Goal: Information Seeking & Learning: Find specific fact

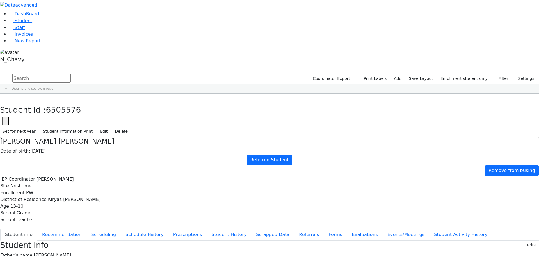
click at [71, 74] on input "text" at bounding box center [41, 78] width 58 height 8
type input "55"
click at [38, 31] on li "Staff" at bounding box center [274, 27] width 530 height 7
click at [22, 23] on link "Student" at bounding box center [20, 20] width 23 height 5
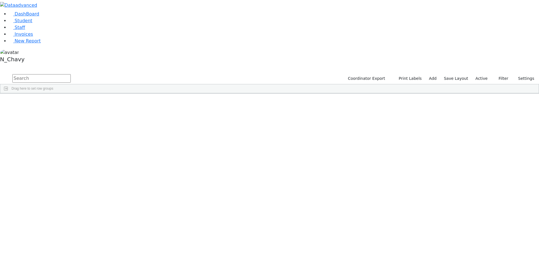
click at [71, 74] on input "text" at bounding box center [41, 78] width 58 height 8
type input "5"
type input "6"
click at [534, 129] on span "Filters" at bounding box center [536, 133] width 4 height 9
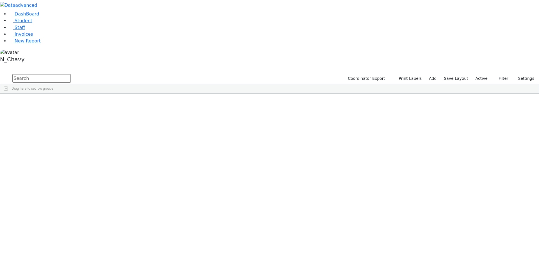
click at [486, 188] on span "Home Phone" at bounding box center [508, 190] width 48 height 4
click at [479, 215] on input "Search filter values" at bounding box center [505, 217] width 53 height 5
type input "6"
type input "8"
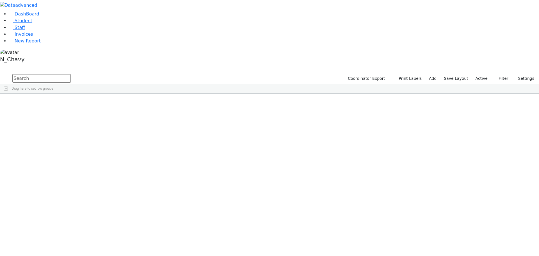
click at [526, 199] on span "Filtering operator" at bounding box center [528, 201] width 4 height 4
click at [478, 188] on span at bounding box center [480, 190] width 4 height 4
click at [478, 197] on span at bounding box center [480, 199] width 4 height 4
type input "6"
click at [508, 197] on span "Home Phone Alt" at bounding box center [508, 199] width 48 height 4
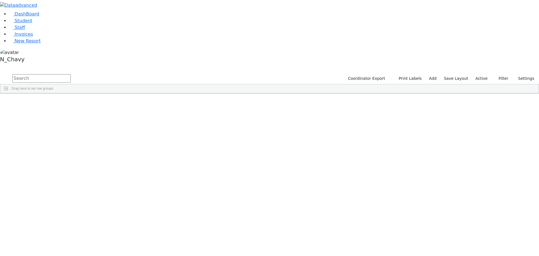
click at [479, 204] on div "Mother Cell" at bounding box center [505, 208] width 56 height 9
type input "6"
click at [484, 207] on span "Mother Cell" at bounding box center [508, 209] width 48 height 4
click at [484, 216] on span "Father Cell" at bounding box center [508, 218] width 48 height 4
type input "63755"
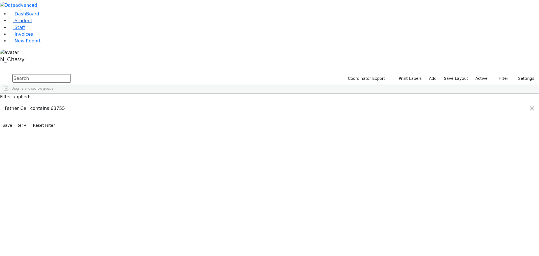
click at [32, 23] on link "Student" at bounding box center [20, 20] width 23 height 5
click at [71, 74] on input "text" at bounding box center [41, 78] width 58 height 8
type input "ashk"
click at [58, 118] on div "[DEMOGRAPHIC_DATA]" at bounding box center [43, 122] width 29 height 8
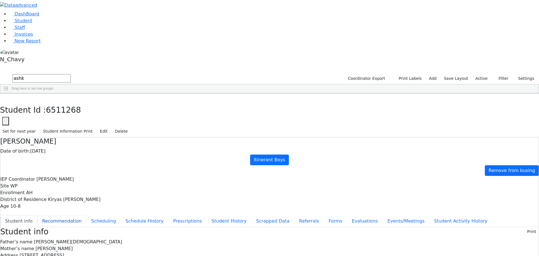
drag, startPoint x: 154, startPoint y: 82, endPoint x: 171, endPoint y: 76, distance: 18.5
click at [86, 215] on button "Recommendation" at bounding box center [61, 221] width 49 height 12
checkbox input "true"
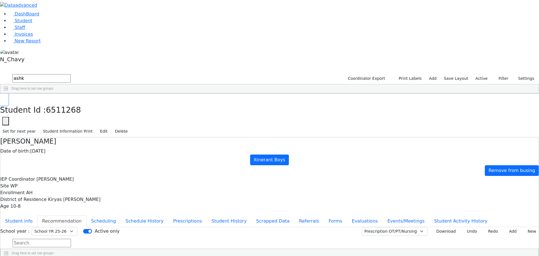
click at [6, 98] on icon "button" at bounding box center [4, 99] width 3 height 3
click at [65, 110] on div "[DEMOGRAPHIC_DATA]" at bounding box center [48, 114] width 33 height 8
click at [37, 215] on button "Student info" at bounding box center [18, 221] width 37 height 12
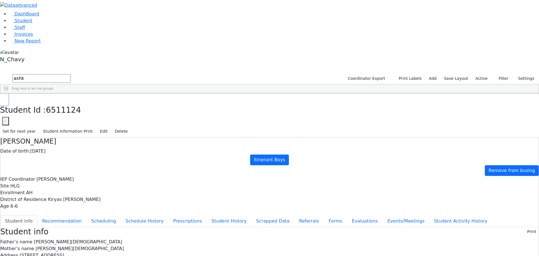
click at [8, 93] on button "button" at bounding box center [4, 99] width 8 height 12
click at [25, 17] on link "DashBoard" at bounding box center [24, 13] width 30 height 5
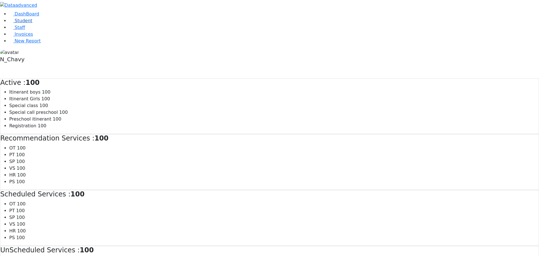
click at [24, 23] on span "Student" at bounding box center [24, 20] width 18 height 5
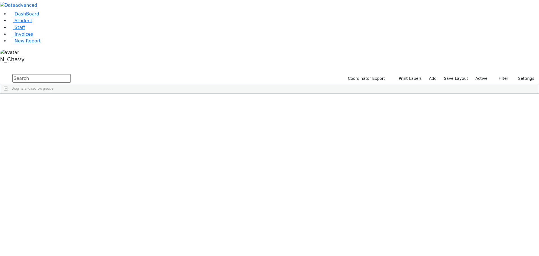
click at [534, 124] on span "button" at bounding box center [536, 126] width 4 height 4
click at [502, 188] on span "Program Type" at bounding box center [508, 190] width 48 height 4
click at [479, 223] on input "checkbox" at bounding box center [481, 225] width 4 height 4
click at [479, 230] on input "checkbox" at bounding box center [481, 232] width 4 height 4
click at [7, 65] on button "button" at bounding box center [3, 67] width 7 height 4
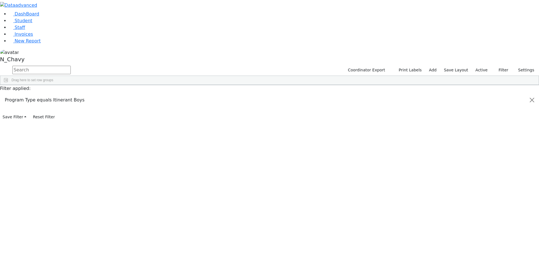
click at [0, 0] on button "button" at bounding box center [0, 0] width 0 height 0
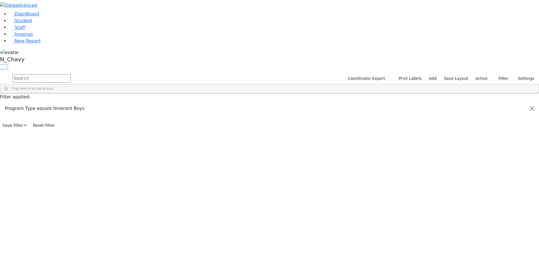
scroll to position [197, 0]
click at [485, 206] on div "Site" at bounding box center [505, 210] width 56 height 9
click at [479, 158] on div "(Select All)" at bounding box center [505, 161] width 53 height 7
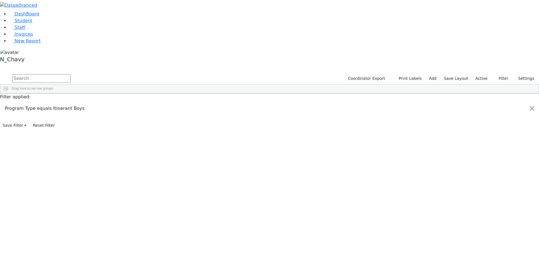
click at [479, 158] on input "checkbox" at bounding box center [481, 160] width 4 height 4
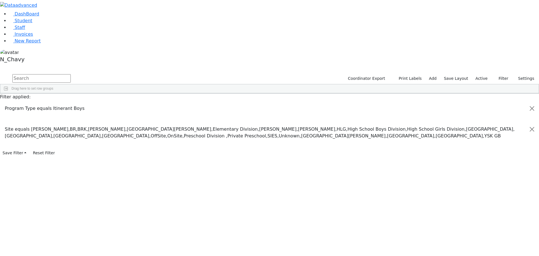
click at [479, 186] on input "checkbox" at bounding box center [481, 188] width 4 height 4
click at [479, 179] on input "checkbox" at bounding box center [481, 181] width 4 height 4
click at [479, 192] on input "checkbox" at bounding box center [481, 194] width 4 height 4
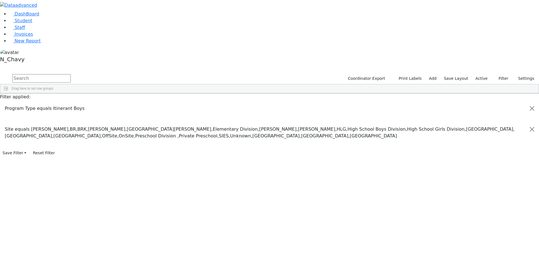
scroll to position [0, 0]
click at [479, 159] on input "checkbox" at bounding box center [481, 161] width 4 height 4
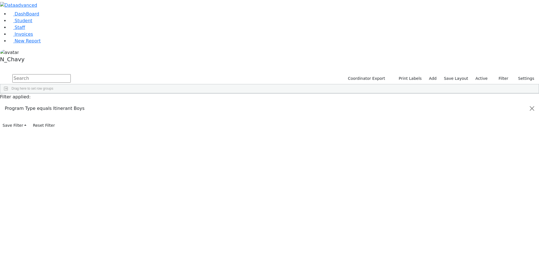
scroll to position [281, 0]
click at [479, 186] on input "checkbox" at bounding box center [481, 188] width 4 height 4
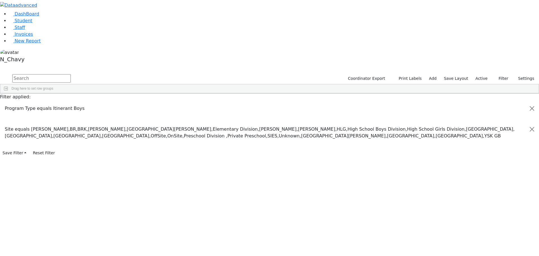
scroll to position [28, 0]
click at [479, 184] on input "checkbox" at bounding box center [481, 186] width 4 height 4
click at [479, 179] on input "checkbox" at bounding box center [481, 181] width 4 height 4
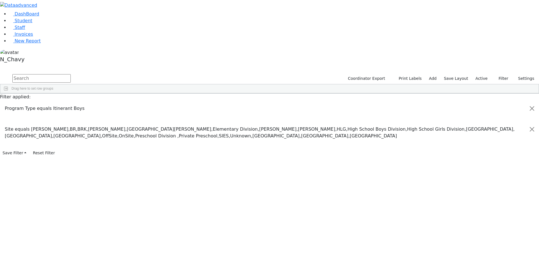
click at [479, 146] on input "checkbox" at bounding box center [481, 148] width 4 height 4
click at [7, 65] on button "button" at bounding box center [3, 67] width 7 height 4
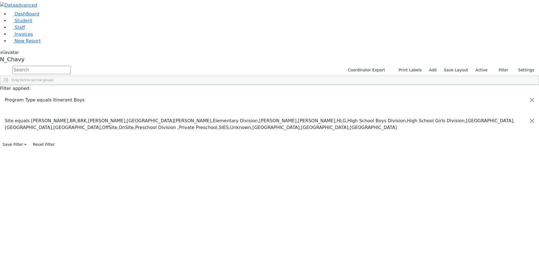
click at [0, 0] on button "button" at bounding box center [0, 0] width 0 height 0
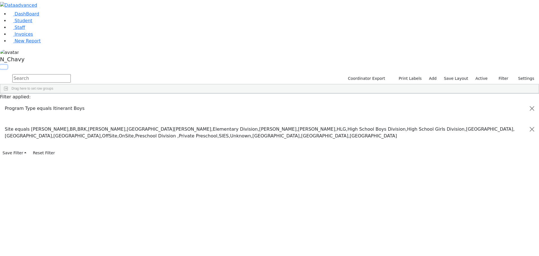
scroll to position [0, 0]
click at [479, 112] on input "checkbox" at bounding box center [481, 114] width 4 height 4
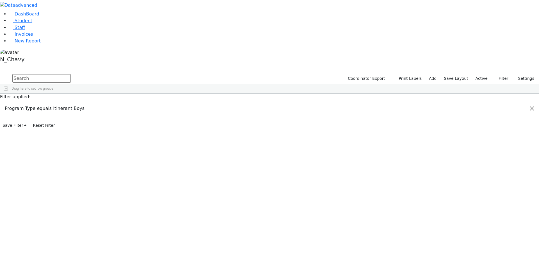
scroll to position [75, 0]
click at [479, 148] on input "checkbox" at bounding box center [481, 150] width 4 height 4
click at [479, 162] on input "checkbox" at bounding box center [481, 164] width 4 height 4
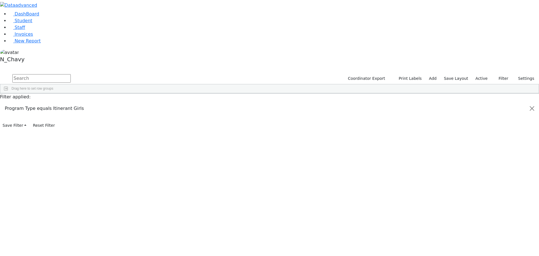
scroll to position [243, 0]
click at [479, 216] on input "checkbox" at bounding box center [481, 218] width 4 height 4
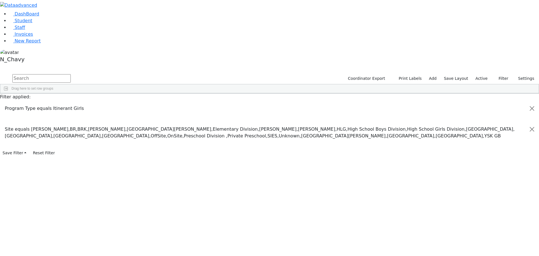
click at [479, 223] on input "checkbox" at bounding box center [481, 225] width 4 height 4
click at [479, 230] on input "checkbox" at bounding box center [481, 232] width 4 height 4
drag, startPoint x: 303, startPoint y: 14, endPoint x: 300, endPoint y: 8, distance: 6.9
click at [303, 14] on div "DashBoard Student Staff Invoices New Report 93" at bounding box center [269, 78] width 539 height 157
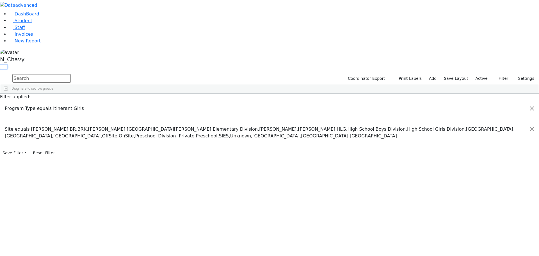
click at [7, 65] on button "button" at bounding box center [3, 67] width 7 height 4
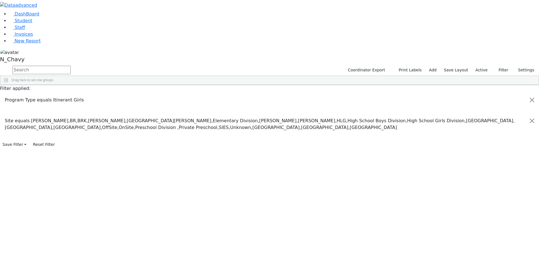
click at [0, 0] on button "button" at bounding box center [0, 0] width 0 height 0
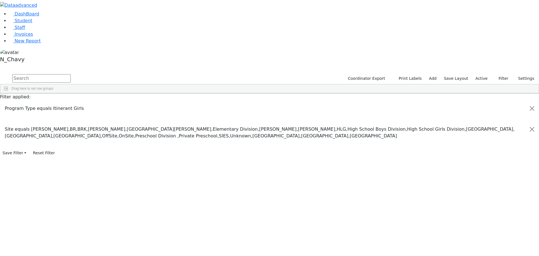
click at [478, 161] on span at bounding box center [480, 163] width 4 height 4
click at [26, 23] on span "Student" at bounding box center [24, 20] width 18 height 5
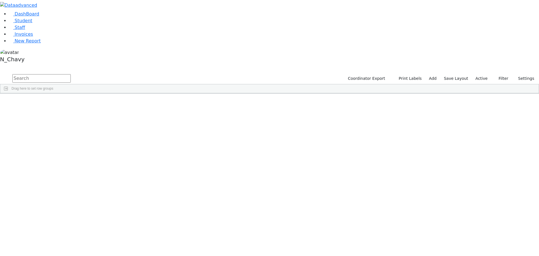
click at [534, 129] on span "Filters" at bounding box center [536, 133] width 4 height 9
click at [479, 138] on div "Program Type" at bounding box center [505, 142] width 56 height 9
click at [479, 175] on input "checkbox" at bounding box center [481, 177] width 4 height 4
click at [479, 195] on input "checkbox" at bounding box center [481, 197] width 4 height 4
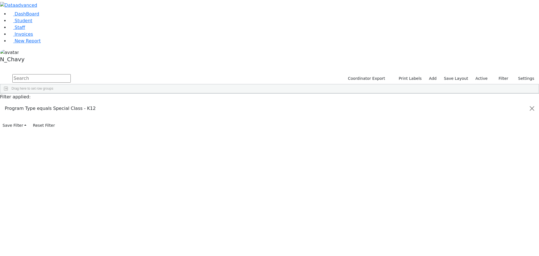
scroll to position [0, 0]
click at [479, 167] on input "checkbox" at bounding box center [481, 169] width 4 height 4
click at [479, 147] on input "checkbox" at bounding box center [481, 149] width 4 height 4
click at [484, 244] on span "Site" at bounding box center [508, 246] width 48 height 4
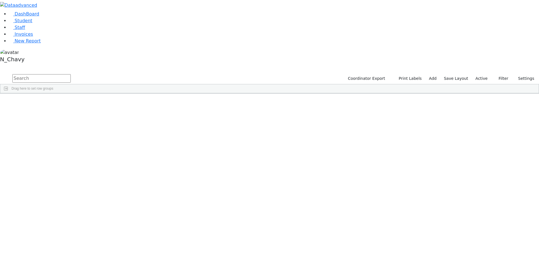
scroll to position [0, 0]
click at [479, 195] on input "checkbox" at bounding box center [481, 197] width 4 height 4
click at [479, 213] on input "checkbox" at bounding box center [481, 215] width 4 height 4
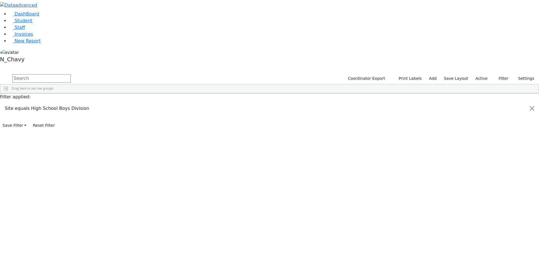
click at [478, 138] on div "Program Type" at bounding box center [505, 142] width 56 height 9
click at [478, 149] on span at bounding box center [480, 151] width 4 height 4
click at [479, 184] on input "checkbox" at bounding box center [481, 186] width 4 height 4
click at [479, 197] on input "checkbox" at bounding box center [481, 199] width 4 height 4
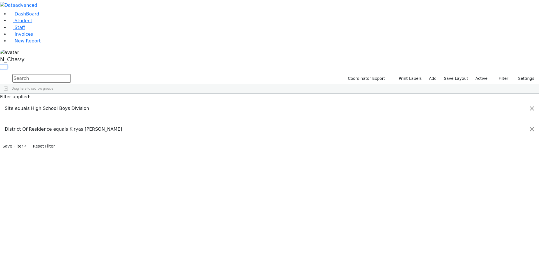
click at [7, 65] on button "button" at bounding box center [3, 67] width 7 height 4
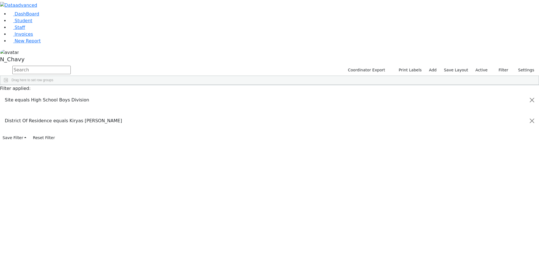
click at [0, 0] on button "button" at bounding box center [0, 0] width 0 height 0
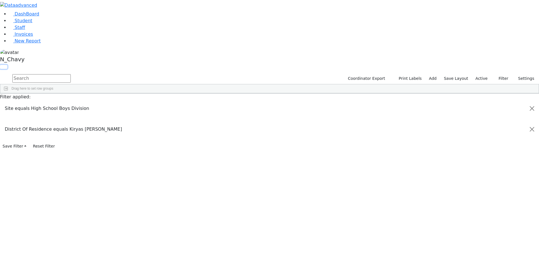
scroll to position [56, 0]
click at [479, 241] on input "checkbox" at bounding box center [481, 243] width 4 height 4
click at [479, 247] on input "checkbox" at bounding box center [481, 249] width 4 height 4
click at [7, 65] on button "button" at bounding box center [3, 67] width 7 height 4
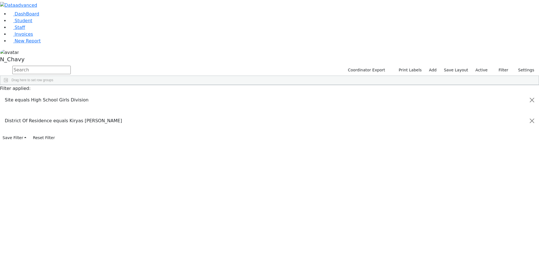
click at [0, 0] on button "button" at bounding box center [0, 0] width 0 height 0
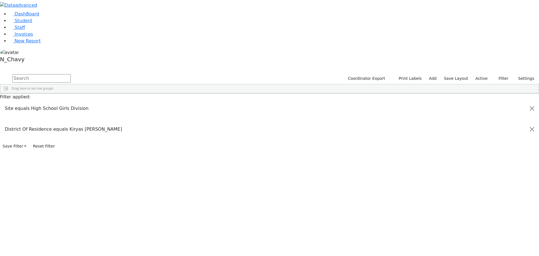
click at [479, 247] on input "checkbox" at bounding box center [481, 249] width 4 height 4
click at [479, 242] on input "checkbox" at bounding box center [481, 244] width 4 height 4
click at [7, 65] on button "button" at bounding box center [3, 67] width 7 height 4
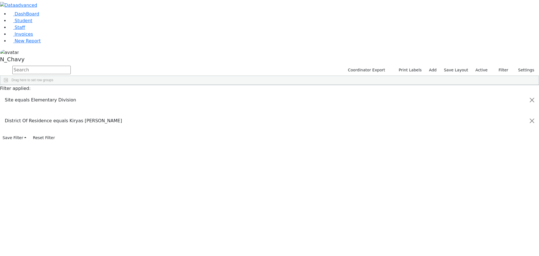
click at [0, 0] on button "button" at bounding box center [0, 0] width 0 height 0
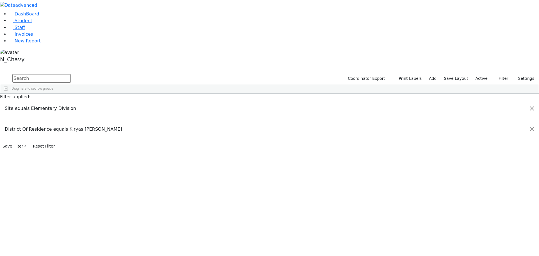
click at [479, 242] on input "checkbox" at bounding box center [481, 244] width 4 height 4
click at [479, 226] on input "checkbox" at bounding box center [481, 228] width 4 height 4
click at [7, 65] on button "button" at bounding box center [3, 67] width 7 height 4
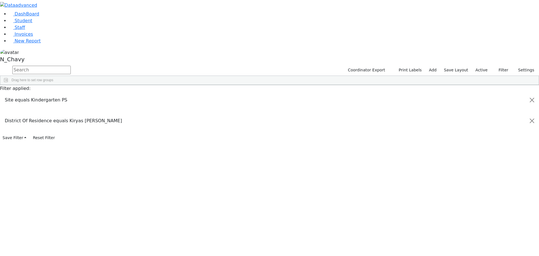
click at [0, 0] on button "button" at bounding box center [0, 0] width 0 height 0
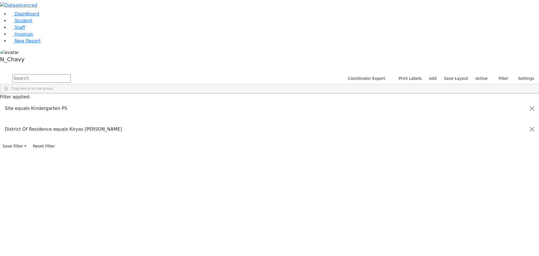
click at [479, 226] on input "checkbox" at bounding box center [481, 228] width 4 height 4
click at [479, 238] on input "checkbox" at bounding box center [481, 240] width 4 height 4
click at [7, 65] on button "button" at bounding box center [3, 67] width 7 height 4
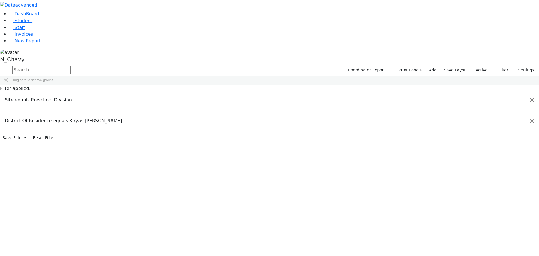
click at [0, 0] on button "button" at bounding box center [0, 0] width 0 height 0
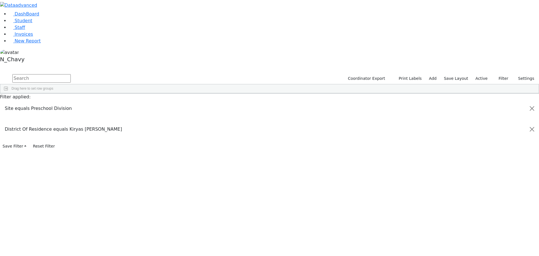
click at [479, 238] on input "checkbox" at bounding box center [481, 240] width 4 height 4
click at [478, 188] on span at bounding box center [480, 190] width 4 height 4
click at [478, 149] on span at bounding box center [480, 151] width 4 height 4
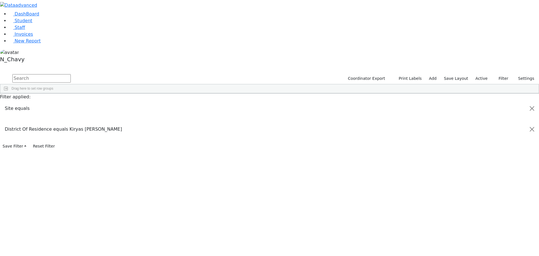
click at [478, 149] on span at bounding box center [480, 151] width 4 height 4
click at [479, 184] on input "checkbox" at bounding box center [481, 186] width 4 height 4
click at [480, 159] on div "Contains" at bounding box center [505, 162] width 53 height 7
click at [484, 149] on span "District Of Residence" at bounding box center [508, 151] width 48 height 4
click at [32, 23] on link "Student" at bounding box center [20, 20] width 23 height 5
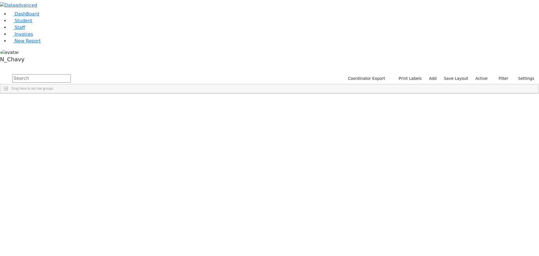
scroll to position [84, 0]
click at [144, 230] on div "Unknown" at bounding box center [129, 234] width 29 height 8
click at [58, 238] on div "Blum" at bounding box center [43, 242] width 29 height 8
click at [58, 246] on div "Blum" at bounding box center [43, 250] width 29 height 8
click at [58, 254] on div "[PERSON_NAME]" at bounding box center [43, 258] width 29 height 8
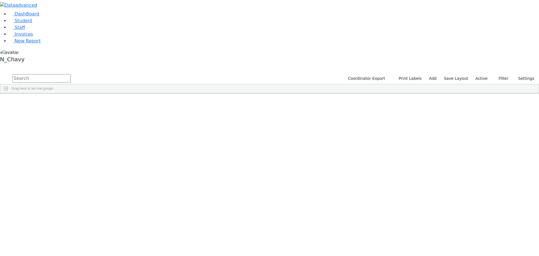
click at [58, 254] on div "[PERSON_NAME]" at bounding box center [43, 258] width 29 height 8
click at [481, 73] on div "Coordinator Export Print Labels Add Save Layout Active Filter All Active Inacti…" at bounding box center [440, 78] width 197 height 11
click at [478, 74] on label "Active" at bounding box center [481, 78] width 17 height 9
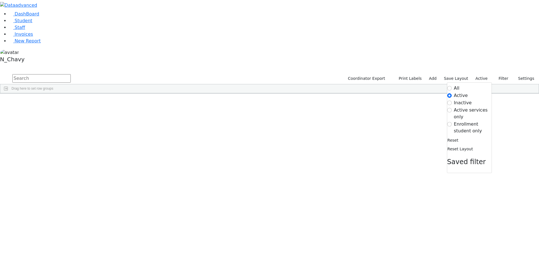
click at [467, 121] on label "Enrollment student only" at bounding box center [473, 127] width 38 height 13
click at [452, 122] on input "Enrollment student only" at bounding box center [449, 124] width 4 height 4
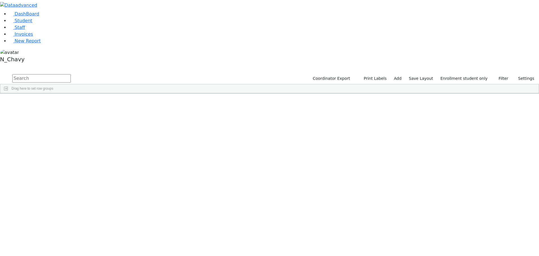
click at [58, 126] on div "Bikel" at bounding box center [43, 130] width 29 height 8
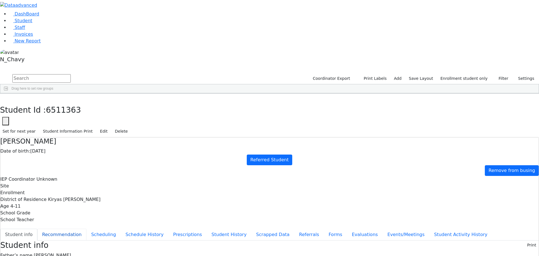
click at [86, 229] on button "Recommendation" at bounding box center [61, 235] width 49 height 12
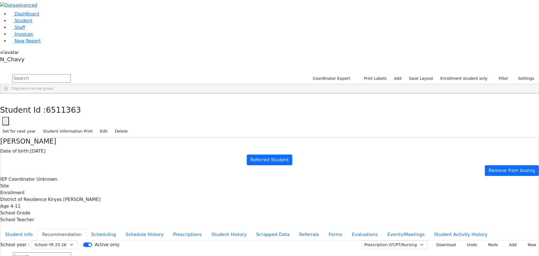
checkbox input "true"
click at [37, 229] on button "Student info" at bounding box center [18, 235] width 37 height 12
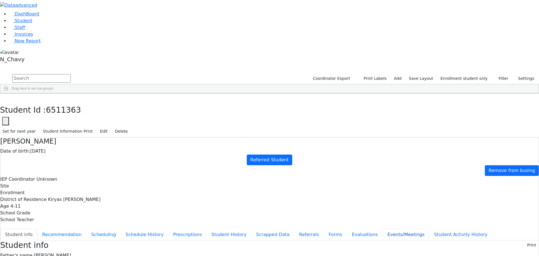
click at [383, 229] on button "Events/Meetings" at bounding box center [406, 235] width 47 height 12
click at [523, 240] on button "New" at bounding box center [529, 244] width 17 height 9
type input "2025-10-21"
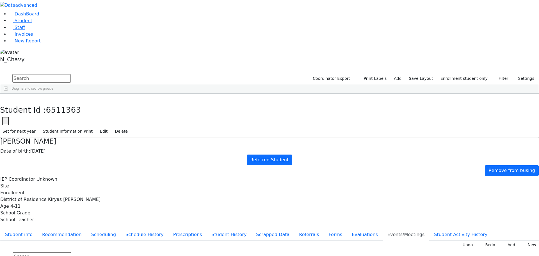
click at [37, 229] on button "Student info" at bounding box center [18, 235] width 37 height 12
click at [383, 229] on button "Events/Meetings" at bounding box center [406, 235] width 47 height 12
click at [347, 229] on button "Evaluations" at bounding box center [365, 235] width 36 height 12
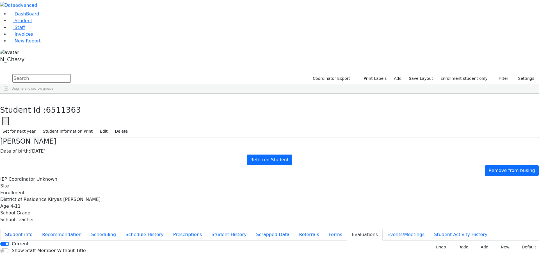
click at [37, 229] on button "Student info" at bounding box center [18, 235] width 37 height 12
click at [383, 229] on button "Events/Meetings" at bounding box center [406, 235] width 47 height 12
click at [347, 229] on button "Evaluations" at bounding box center [365, 235] width 36 height 12
click at [294, 229] on button "Referrals" at bounding box center [308, 235] width 29 height 12
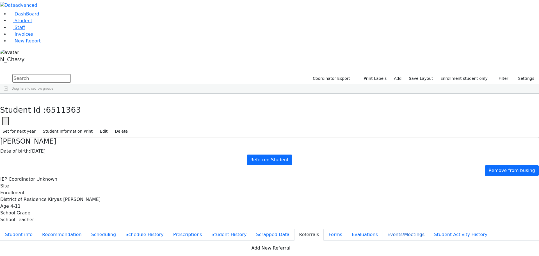
click at [383, 229] on button "Events/Meetings" at bounding box center [406, 235] width 47 height 12
click at [132, 229] on ul "Student info Recommendation Scheduling Schedule History Prescriptions Student H…" at bounding box center [269, 235] width 538 height 12
click at [347, 229] on button "Evaluations" at bounding box center [365, 235] width 36 height 12
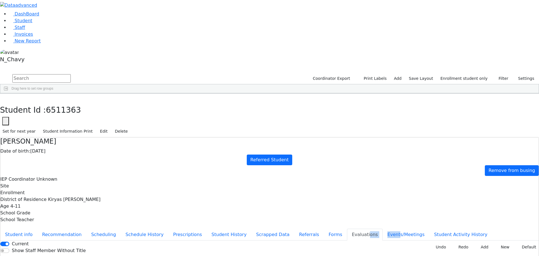
click at [347, 229] on button "Evaluations" at bounding box center [365, 235] width 36 height 12
click at [383, 229] on button "Events/Meetings" at bounding box center [406, 235] width 47 height 12
click at [347, 229] on button "Evaluations" at bounding box center [365, 235] width 36 height 12
click at [148, 229] on ul "Student info Recommendation Scheduling Schedule History Prescriptions Student H…" at bounding box center [269, 235] width 538 height 12
click at [149, 229] on ul "Student info Recommendation Scheduling Schedule History Prescriptions Student H…" at bounding box center [269, 235] width 538 height 12
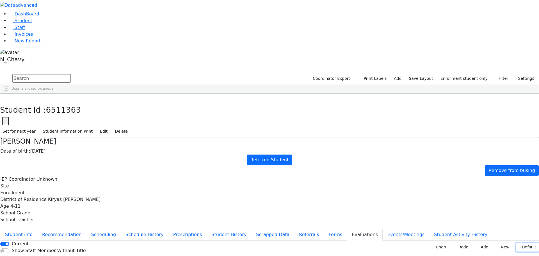
click at [520, 243] on button "Default" at bounding box center [527, 247] width 23 height 9
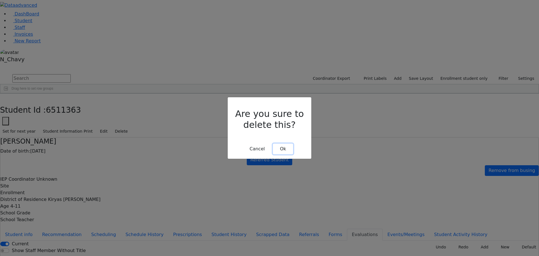
click at [286, 143] on button "Ok" at bounding box center [283, 148] width 20 height 11
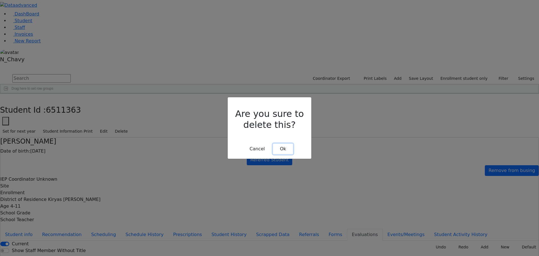
click at [284, 143] on button "Ok" at bounding box center [283, 148] width 20 height 11
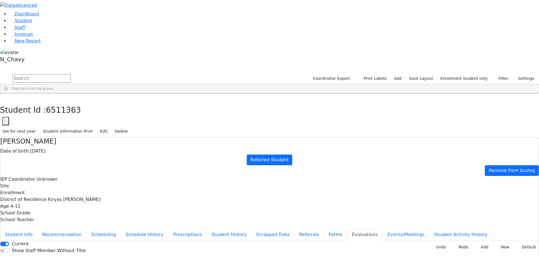
drag, startPoint x: 123, startPoint y: 150, endPoint x: 128, endPoint y: 148, distance: 5.3
click at [324, 229] on button "Forms" at bounding box center [335, 235] width 23 height 12
type input "Mrs. Raizy Bikel"
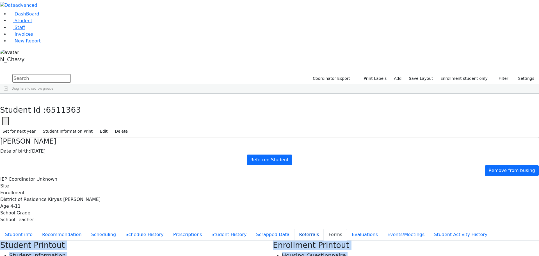
click at [294, 229] on button "Referrals" at bounding box center [308, 235] width 29 height 12
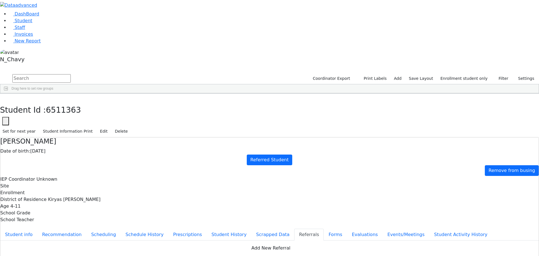
click at [445, 167] on button "Apply" at bounding box center [445, 171] width 14 height 8
type input "08/25/2025"
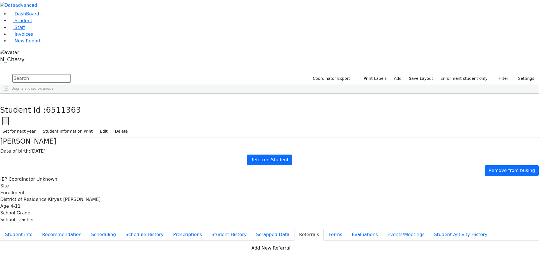
click at [3, 98] on use "button" at bounding box center [3, 98] width 0 height 0
click at [67, 213] on div "Grossberg" at bounding box center [50, 217] width 33 height 8
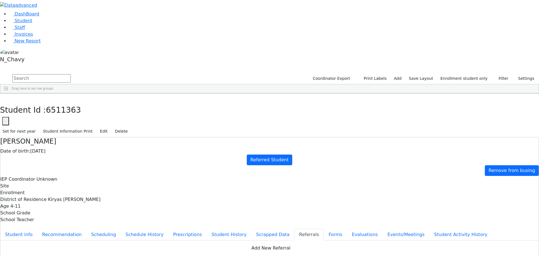
click at [67, 213] on div "Grossberg" at bounding box center [50, 217] width 33 height 8
click at [37, 229] on button "Student info" at bounding box center [18, 235] width 37 height 12
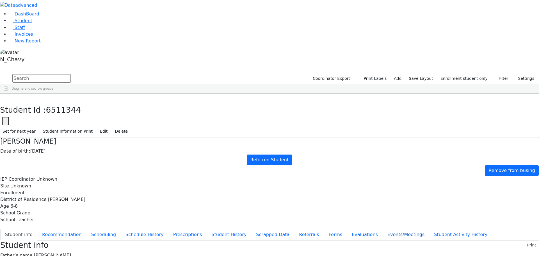
click at [383, 229] on button "Events/Meetings" at bounding box center [406, 235] width 47 height 12
click at [294, 229] on button "Referrals" at bounding box center [308, 235] width 29 height 12
click at [383, 229] on button "Events/Meetings" at bounding box center [406, 235] width 47 height 12
click at [347, 229] on button "Evaluations" at bounding box center [365, 235] width 36 height 12
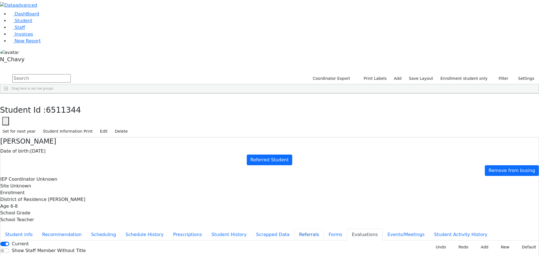
click at [294, 229] on button "Referrals" at bounding box center [308, 235] width 29 height 12
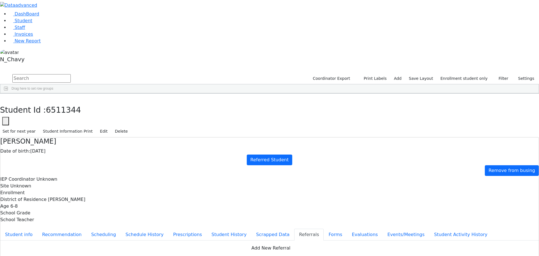
copy div "Nechemya has a hard time keeping up with his academics and difficulty concentra…"
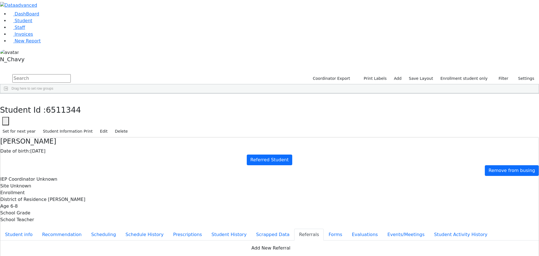
copy div "Nechemya has poor word retrieval and poor expressive language. Nechemya has poo…"
click at [6, 98] on icon "button" at bounding box center [4, 99] width 3 height 3
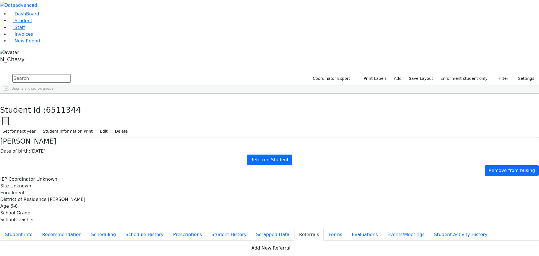
click at [67, 158] on div "[PERSON_NAME]" at bounding box center [50, 162] width 33 height 8
click at [37, 229] on button "Student info" at bounding box center [18, 235] width 37 height 12
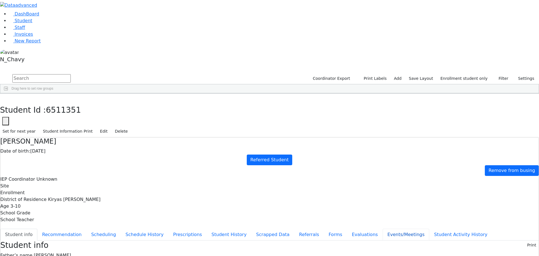
drag, startPoint x: 144, startPoint y: 170, endPoint x: 167, endPoint y: 159, distance: 25.2
click at [383, 229] on button "Events/Meetings" at bounding box center [406, 235] width 47 height 12
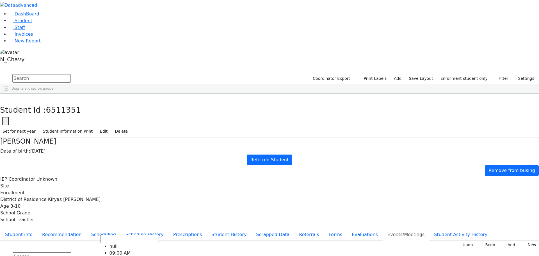
type input "2025-09-02"
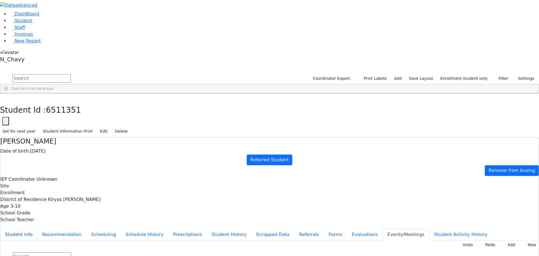
drag, startPoint x: 133, startPoint y: 67, endPoint x: 152, endPoint y: 52, distance: 24.2
click at [37, 229] on button "Student info" at bounding box center [18, 235] width 37 height 12
click at [294, 229] on button "Referrals" at bounding box center [308, 235] width 29 height 12
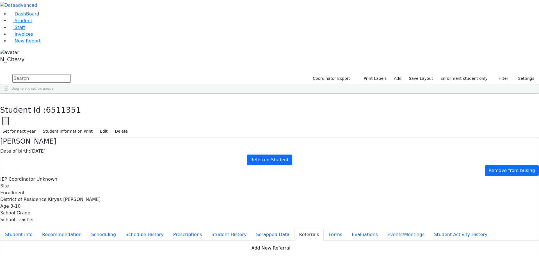
copy div "Yitzchok has a very unclear speech. Yitzchok has a very unclear speech."
click at [8, 93] on button "button" at bounding box center [4, 99] width 8 height 12
click at [32, 23] on link "Student" at bounding box center [20, 20] width 23 height 5
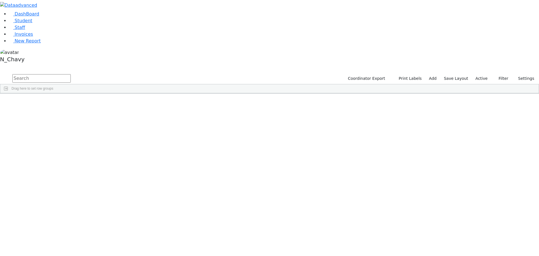
click at [71, 74] on input "text" at bounding box center [41, 78] width 58 height 8
click at [58, 110] on div "Brauner" at bounding box center [43, 114] width 29 height 8
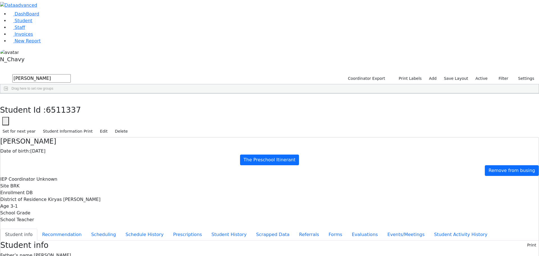
scroll to position [17, 0]
drag, startPoint x: 218, startPoint y: 122, endPoint x: 280, endPoint y: 123, distance: 62.1
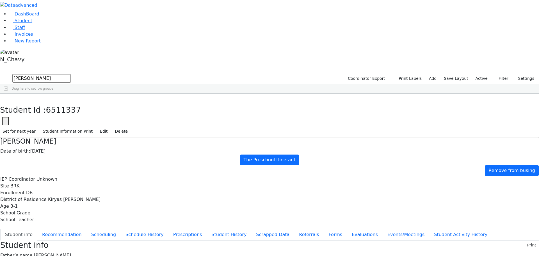
click at [71, 252] on span "[PERSON_NAME]" at bounding box center [52, 254] width 37 height 5
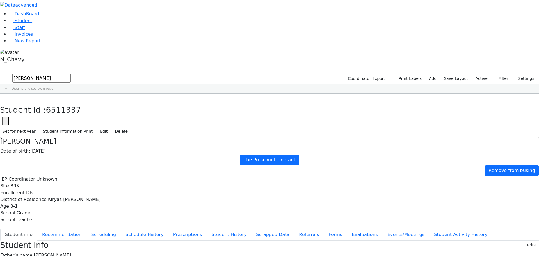
drag, startPoint x: 277, startPoint y: 204, endPoint x: 287, endPoint y: 204, distance: 10.9
drag, startPoint x: 295, startPoint y: 204, endPoint x: 333, endPoint y: 204, distance: 37.3
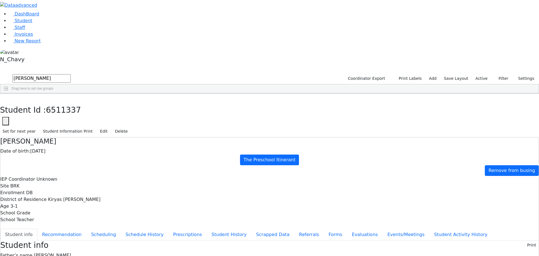
drag, startPoint x: 295, startPoint y: 233, endPoint x: 325, endPoint y: 236, distance: 29.6
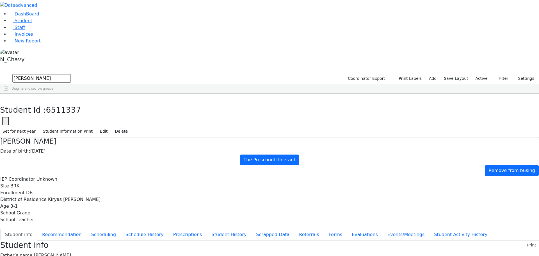
drag, startPoint x: 295, startPoint y: 197, endPoint x: 327, endPoint y: 199, distance: 32.1
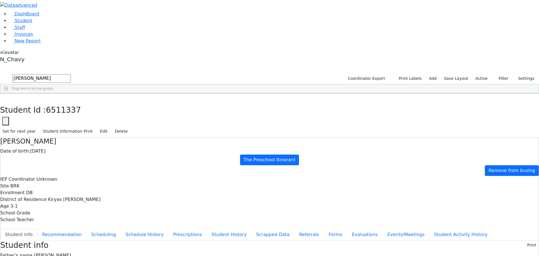
drag, startPoint x: 295, startPoint y: 204, endPoint x: 332, endPoint y: 203, distance: 37.1
drag, startPoint x: 295, startPoint y: 210, endPoint x: 344, endPoint y: 210, distance: 49.7
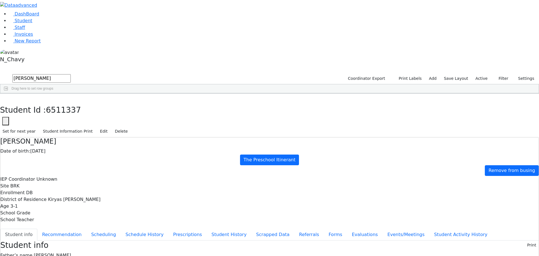
drag, startPoint x: 295, startPoint y: 204, endPoint x: 325, endPoint y: 204, distance: 30.3
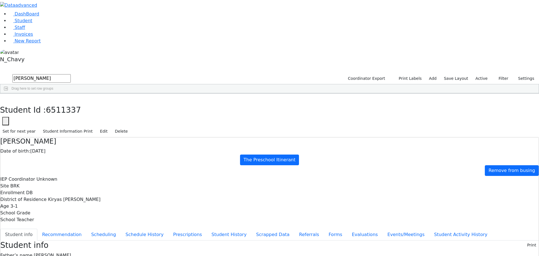
drag, startPoint x: 295, startPoint y: 211, endPoint x: 368, endPoint y: 208, distance: 73.4
drag, startPoint x: 295, startPoint y: 204, endPoint x: 324, endPoint y: 206, distance: 29.6
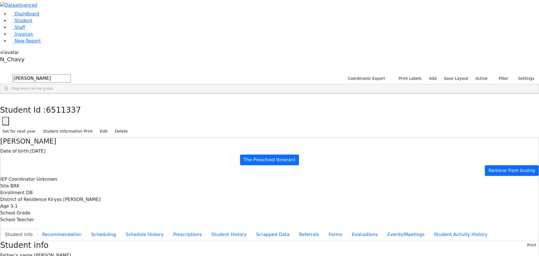
drag, startPoint x: 295, startPoint y: 196, endPoint x: 322, endPoint y: 199, distance: 27.4
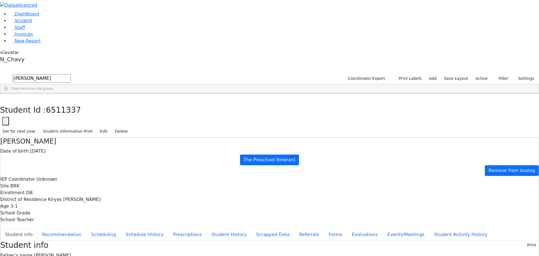
drag, startPoint x: 295, startPoint y: 211, endPoint x: 349, endPoint y: 208, distance: 54.0
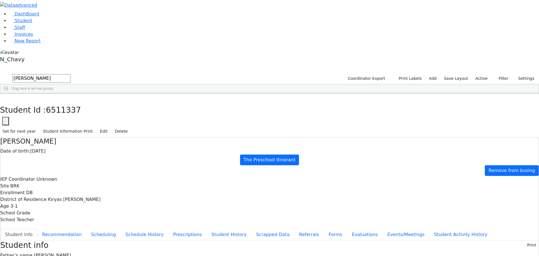
drag, startPoint x: 295, startPoint y: 209, endPoint x: 353, endPoint y: 207, distance: 58.4
click at [8, 93] on button "button" at bounding box center [4, 99] width 8 height 12
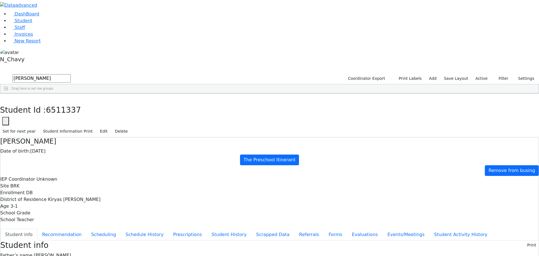
click at [71, 74] on input "braun" at bounding box center [41, 78] width 58 height 8
type input "bassul"
click at [58, 102] on div "Bassul" at bounding box center [43, 106] width 29 height 8
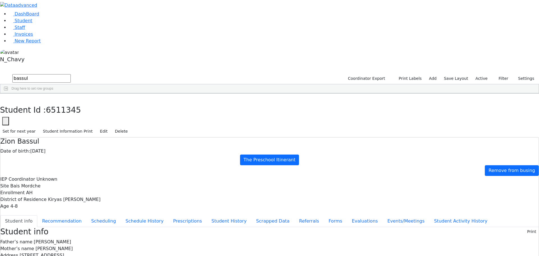
scroll to position [13, 0]
drag, startPoint x: 218, startPoint y: 81, endPoint x: 280, endPoint y: 79, distance: 61.8
drag, startPoint x: 219, startPoint y: 89, endPoint x: 273, endPoint y: 94, distance: 55.0
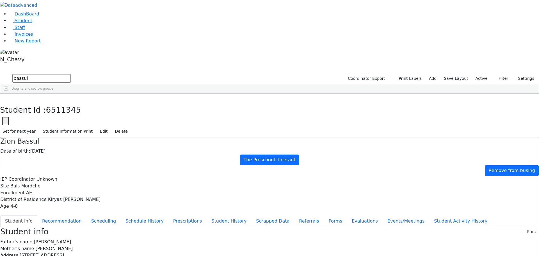
drag, startPoint x: 219, startPoint y: 88, endPoint x: 249, endPoint y: 88, distance: 30.3
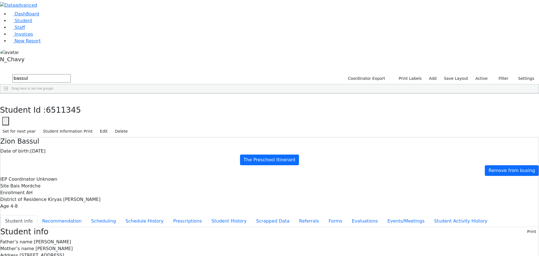
drag, startPoint x: 219, startPoint y: 103, endPoint x: 231, endPoint y: 105, distance: 12.5
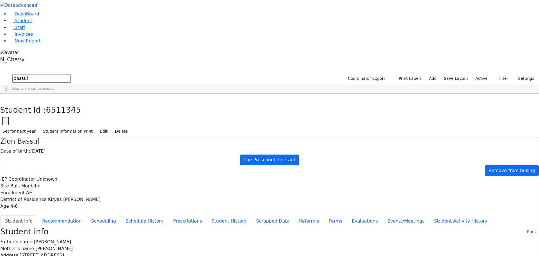
drag, startPoint x: 218, startPoint y: 119, endPoint x: 239, endPoint y: 121, distance: 20.6
drag, startPoint x: 218, startPoint y: 127, endPoint x: 261, endPoint y: 129, distance: 43.6
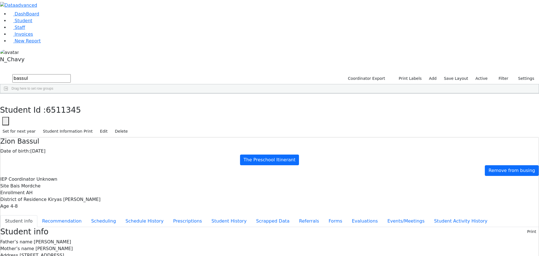
drag, startPoint x: 261, startPoint y: 129, endPoint x: 252, endPoint y: 129, distance: 9.0
drag, startPoint x: 219, startPoint y: 134, endPoint x: 242, endPoint y: 134, distance: 23.0
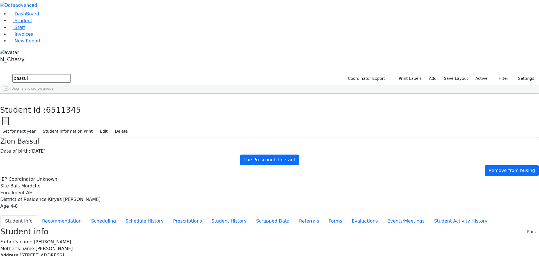
drag, startPoint x: 219, startPoint y: 141, endPoint x: 225, endPoint y: 142, distance: 6.2
drag, startPoint x: 220, startPoint y: 153, endPoint x: 227, endPoint y: 154, distance: 7.9
drag, startPoint x: 218, startPoint y: 162, endPoint x: 223, endPoint y: 163, distance: 5.3
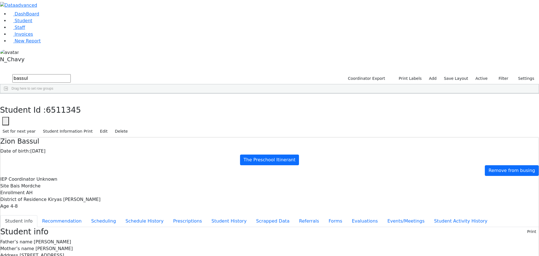
click at [8, 93] on button "button" at bounding box center [4, 99] width 8 height 12
click at [32, 23] on link "Student" at bounding box center [20, 20] width 23 height 5
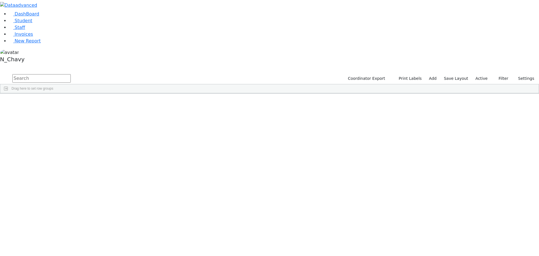
click at [71, 74] on input "text" at bounding box center [41, 78] width 58 height 8
click at [58, 102] on div "Blum" at bounding box center [43, 106] width 29 height 8
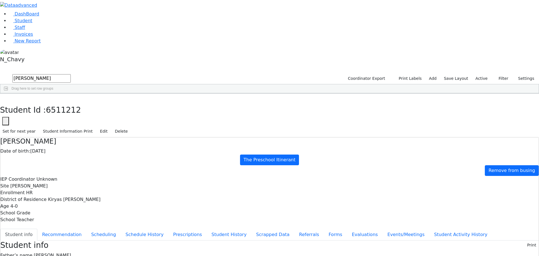
scroll to position [27, 0]
drag, startPoint x: 295, startPoint y: 205, endPoint x: 325, endPoint y: 205, distance: 30.0
drag, startPoint x: 295, startPoint y: 203, endPoint x: 334, endPoint y: 202, distance: 39.6
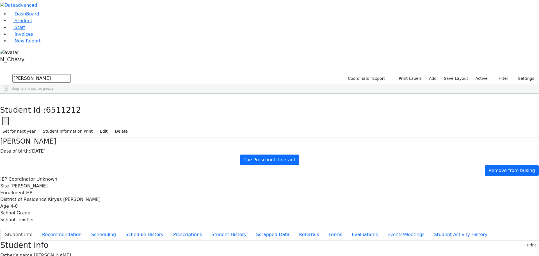
drag, startPoint x: 294, startPoint y: 211, endPoint x: 327, endPoint y: 210, distance: 33.1
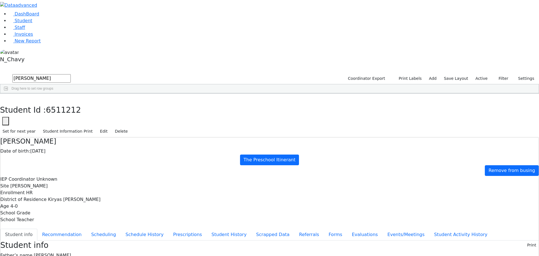
drag, startPoint x: 294, startPoint y: 202, endPoint x: 337, endPoint y: 204, distance: 42.7
drag, startPoint x: 295, startPoint y: 209, endPoint x: 345, endPoint y: 210, distance: 50.3
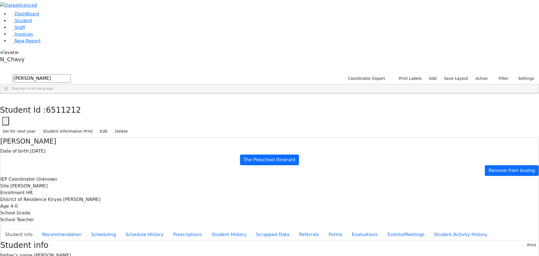
drag, startPoint x: 276, startPoint y: 233, endPoint x: 335, endPoint y: 235, distance: 59.0
drag, startPoint x: 276, startPoint y: 204, endPoint x: 327, endPoint y: 204, distance: 50.5
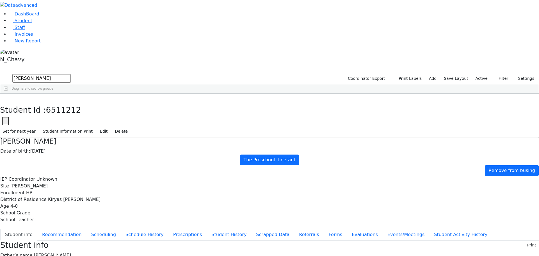
drag, startPoint x: 277, startPoint y: 204, endPoint x: 337, endPoint y: 214, distance: 61.2
click at [6, 98] on icon "button" at bounding box center [4, 99] width 3 height 3
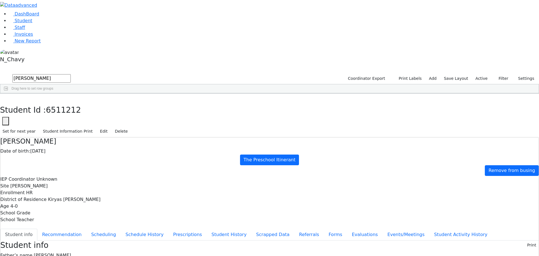
click at [71, 74] on input "[PERSON_NAME]" at bounding box center [41, 78] width 58 height 8
click at [58, 110] on div "Deutsch" at bounding box center [43, 114] width 29 height 8
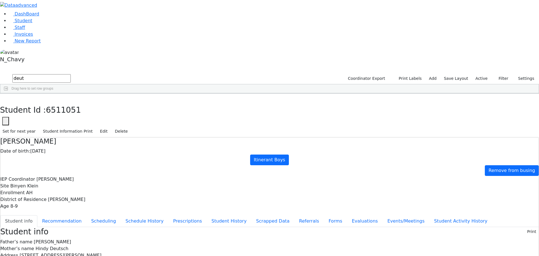
scroll to position [13, 0]
click at [8, 93] on button "button" at bounding box center [4, 99] width 8 height 12
click at [71, 74] on input "deut" at bounding box center [41, 78] width 58 height 8
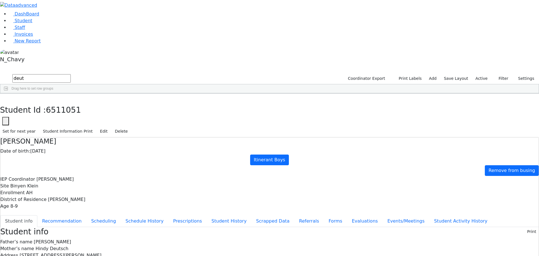
click at [213, 118] on div "6509983 Deutsch Shaya [DATE] [PERSON_NAME] [PERSON_NAME] AH Itinerant Boys Kiry…" at bounding box center [266, 110] width 533 height 16
click at [71, 74] on input "deut" at bounding box center [41, 78] width 58 height 8
type input "freun"
click at [58, 110] on div "Freund" at bounding box center [43, 114] width 29 height 8
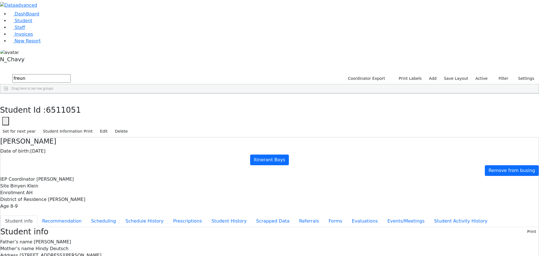
click at [58, 110] on div "Freund" at bounding box center [43, 114] width 29 height 8
drag, startPoint x: 219, startPoint y: 72, endPoint x: 244, endPoint y: 119, distance: 53.5
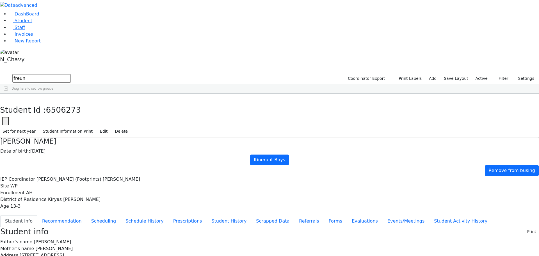
scroll to position [0, 0]
drag, startPoint x: 217, startPoint y: 82, endPoint x: 269, endPoint y: 152, distance: 87.3
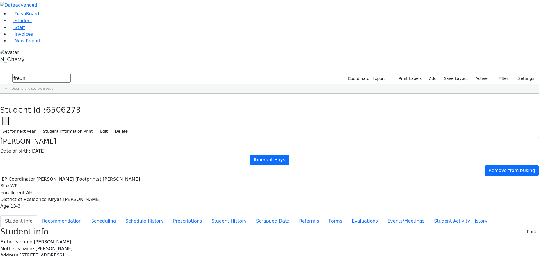
drag, startPoint x: 294, startPoint y: 197, endPoint x: 320, endPoint y: 197, distance: 26.1
drag, startPoint x: 295, startPoint y: 202, endPoint x: 335, endPoint y: 207, distance: 40.5
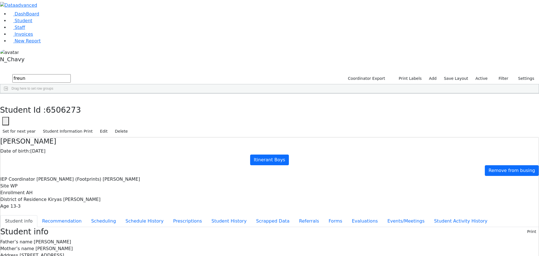
drag, startPoint x: 219, startPoint y: 108, endPoint x: 278, endPoint y: 113, distance: 59.2
drag, startPoint x: 219, startPoint y: 86, endPoint x: 267, endPoint y: 86, distance: 47.7
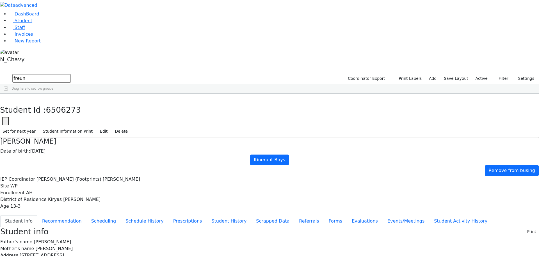
drag, startPoint x: 220, startPoint y: 108, endPoint x: 280, endPoint y: 108, distance: 59.5
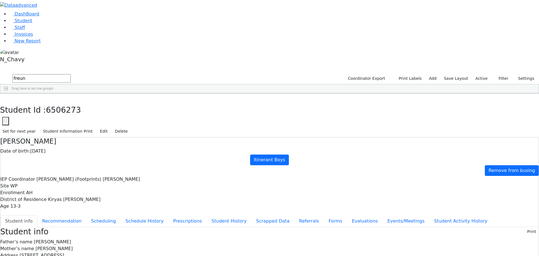
drag, startPoint x: 219, startPoint y: 159, endPoint x: 237, endPoint y: 159, distance: 17.4
drag, startPoint x: 295, startPoint y: 196, endPoint x: 323, endPoint y: 201, distance: 28.9
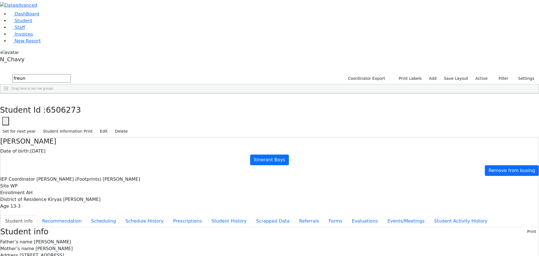
drag, startPoint x: 294, startPoint y: 238, endPoint x: 354, endPoint y: 238, distance: 60.1
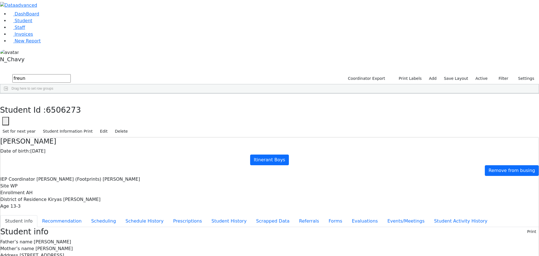
copy div "[EMAIL_ADDRESS][DOMAIN_NAME]"
drag, startPoint x: 294, startPoint y: 195, endPoint x: 325, endPoint y: 198, distance: 31.3
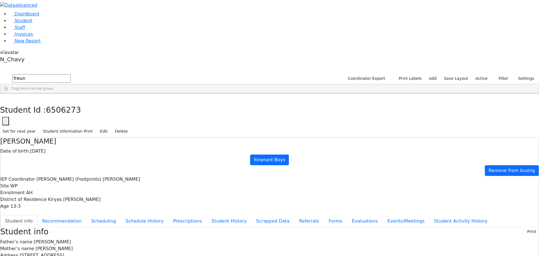
drag, startPoint x: 315, startPoint y: 200, endPoint x: 311, endPoint y: 200, distance: 4.2
